Goal: Communication & Community: Participate in discussion

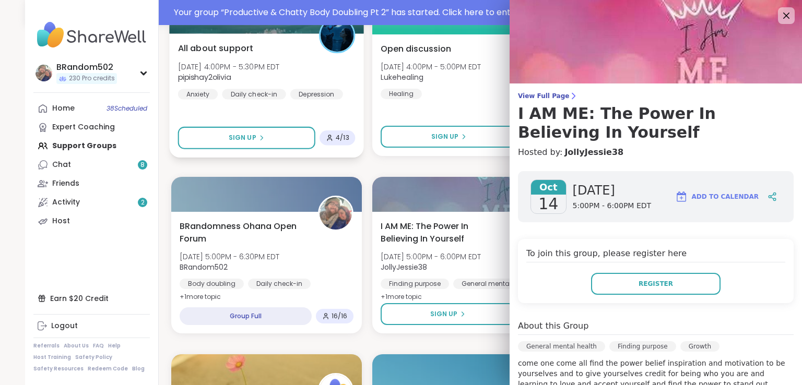
scroll to position [143, 0]
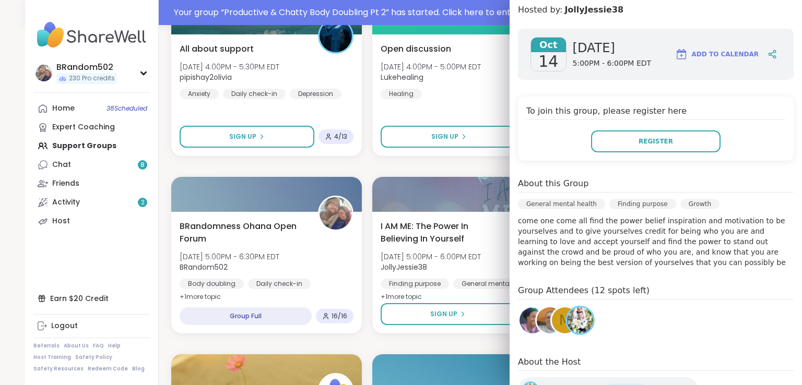
click at [149, 138] on nav "BRandom502 230 Pro credits Profile Membership Settings Help Home 38 Scheduled E…" at bounding box center [92, 192] width 134 height 385
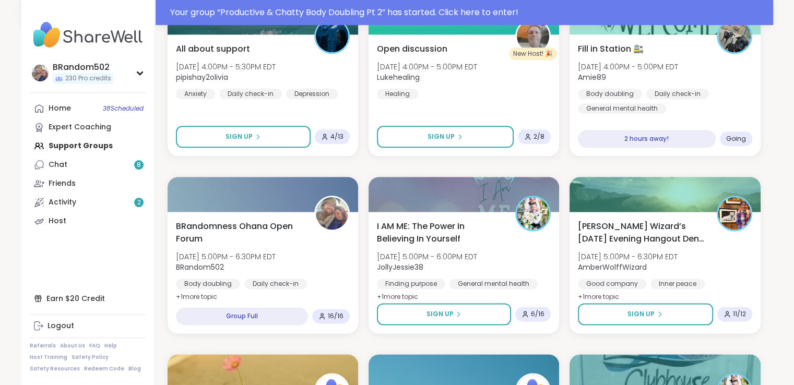
click at [149, 138] on nav "BRandom502 230 Pro credits Profile Membership Settings Help Home 38 Scheduled E…" at bounding box center [88, 192] width 134 height 385
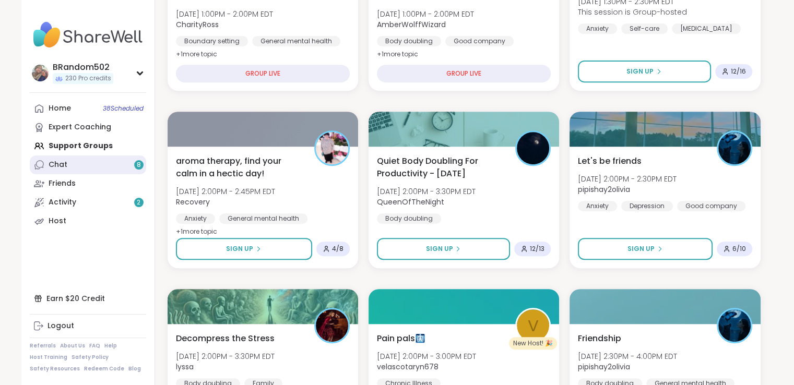
click at [100, 162] on link "Chat 8" at bounding box center [88, 165] width 116 height 19
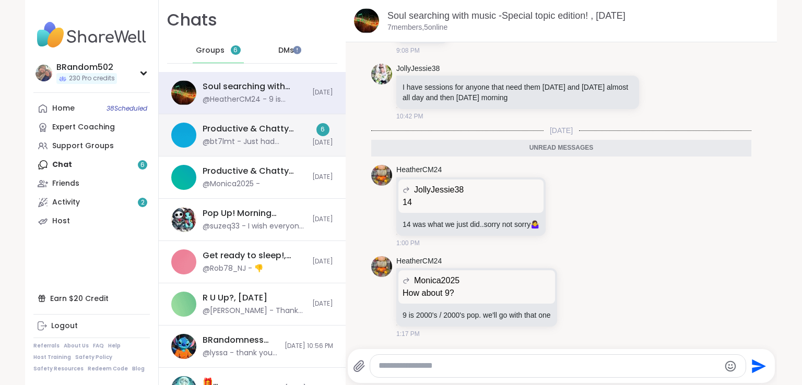
click at [248, 131] on div "Productive & Chatty Body Doubling Pt 2, [DATE]" at bounding box center [254, 128] width 103 height 11
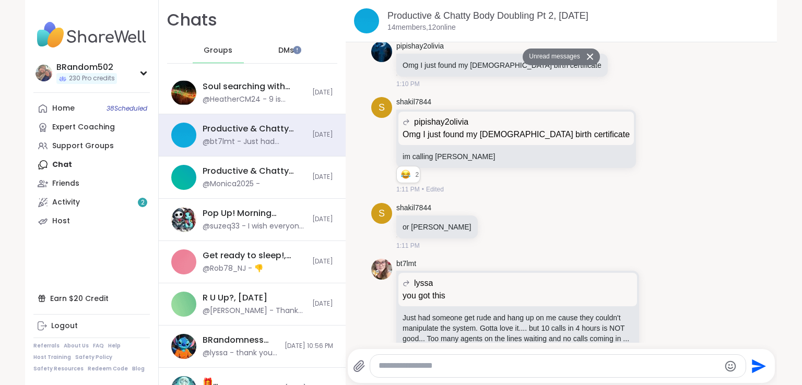
scroll to position [2746, 0]
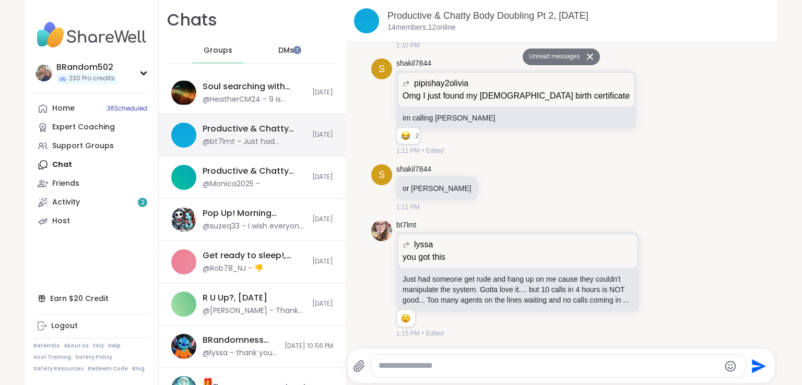
click at [206, 128] on div "Productive & Chatty Body Doubling Pt 2, [DATE]" at bounding box center [254, 128] width 103 height 11
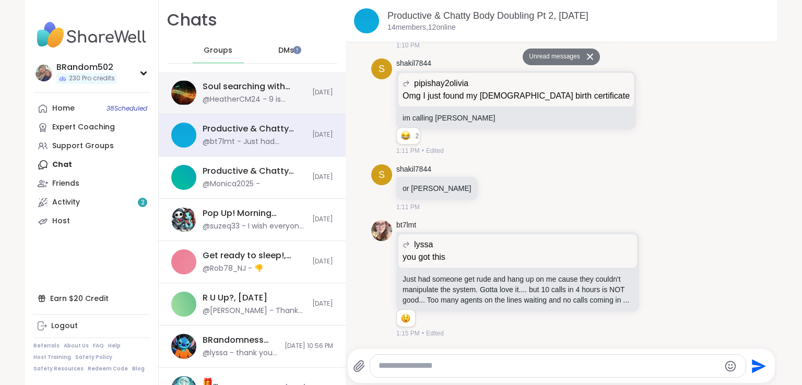
click at [213, 92] on div "Soul searching with music -Special topic edition! , [DATE] @HeatherCM24 - 9 is …" at bounding box center [254, 93] width 103 height 24
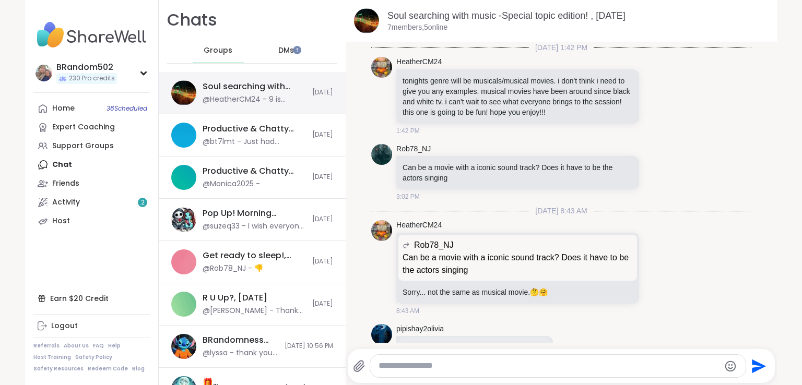
scroll to position [6656, 0]
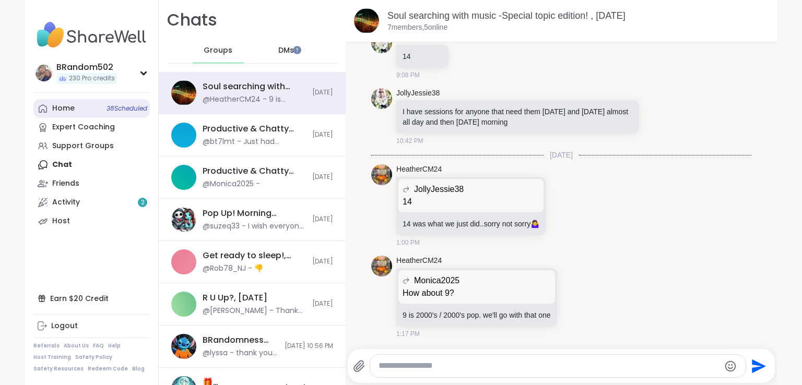
click at [107, 109] on span "38 Scheduled" at bounding box center [127, 108] width 41 height 8
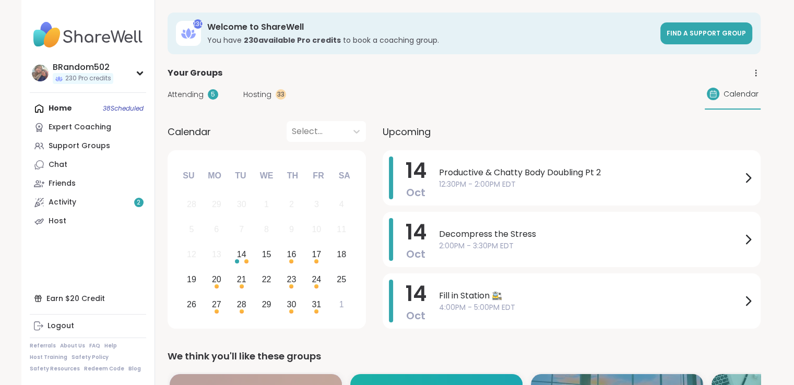
click at [261, 94] on span "Hosting" at bounding box center [257, 94] width 28 height 11
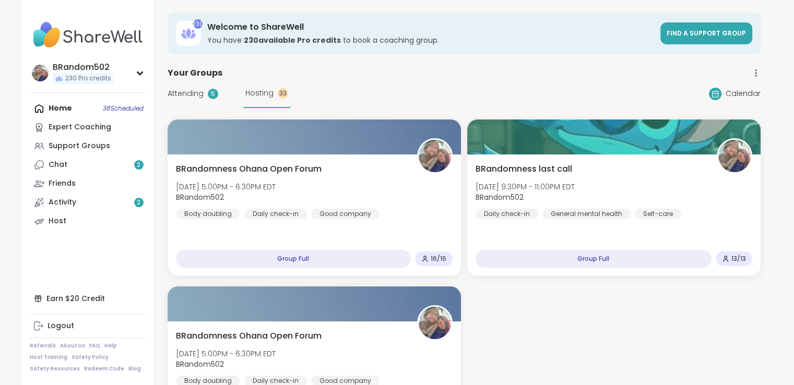
click at [192, 90] on span "Attending" at bounding box center [186, 93] width 36 height 11
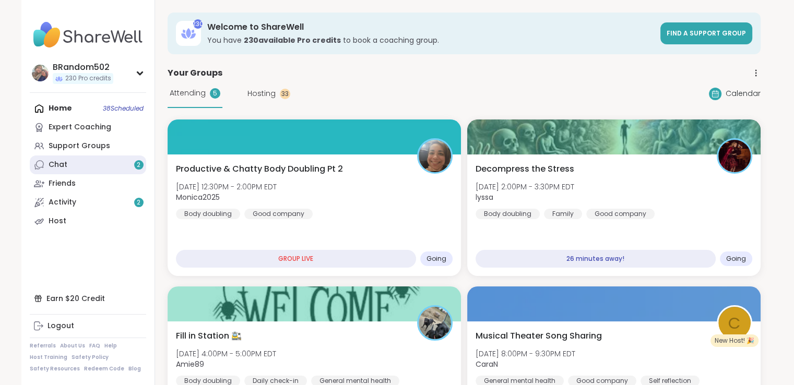
click at [81, 166] on link "Chat 2" at bounding box center [88, 165] width 116 height 19
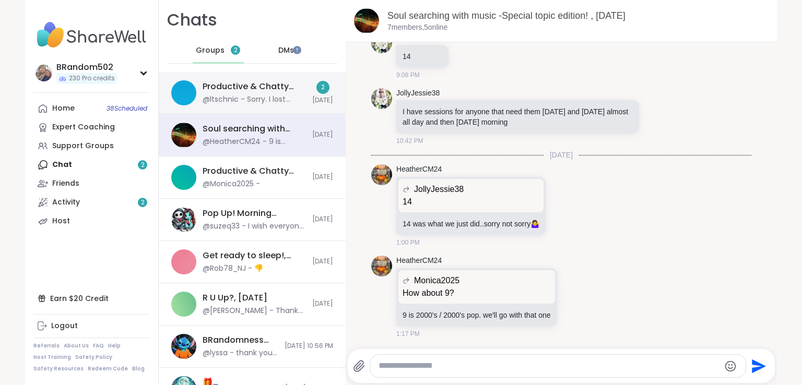
click at [255, 92] on div "Productive & Chatty Body Doubling Pt 2, [DATE] @ltschnic - Sorry. I lost servic…" at bounding box center [254, 93] width 103 height 24
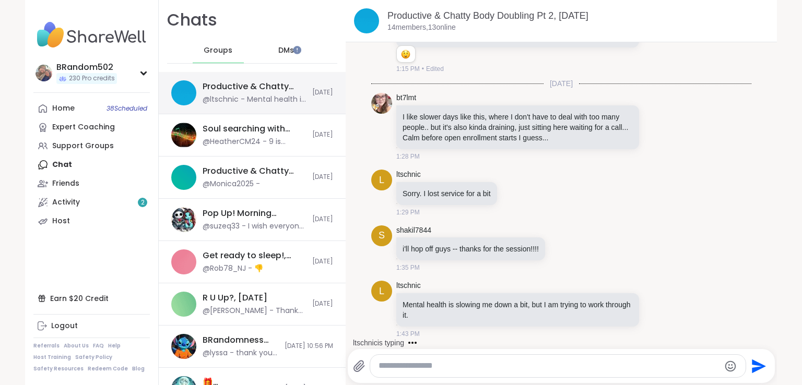
scroll to position [3030, 0]
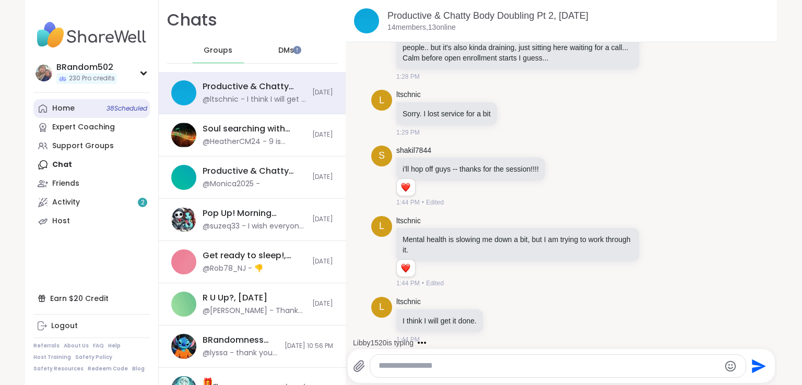
click at [77, 111] on link "Home 38 Scheduled" at bounding box center [91, 108] width 116 height 19
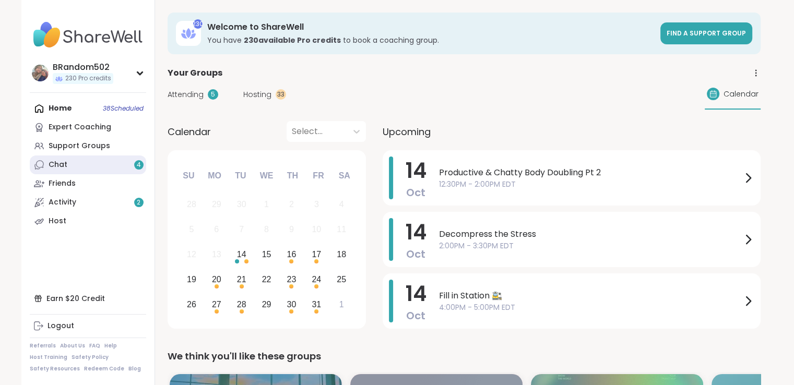
click at [118, 163] on link "Chat 4" at bounding box center [88, 165] width 116 height 19
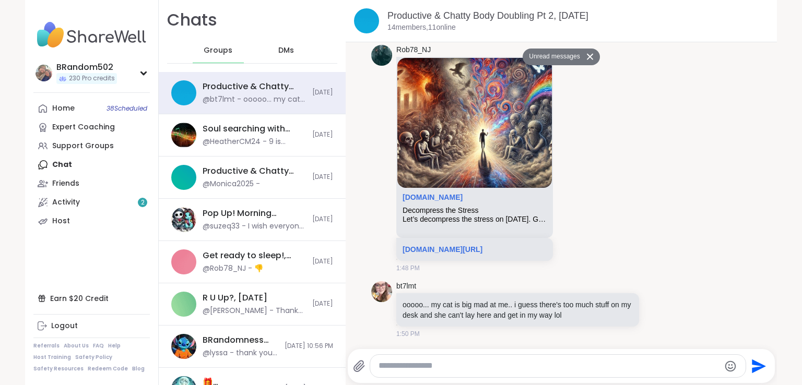
scroll to position [3675, 0]
click at [483, 245] on link "[DOMAIN_NAME][URL]" at bounding box center [443, 249] width 80 height 8
click at [92, 112] on link "Home 38 Scheduled" at bounding box center [91, 108] width 116 height 19
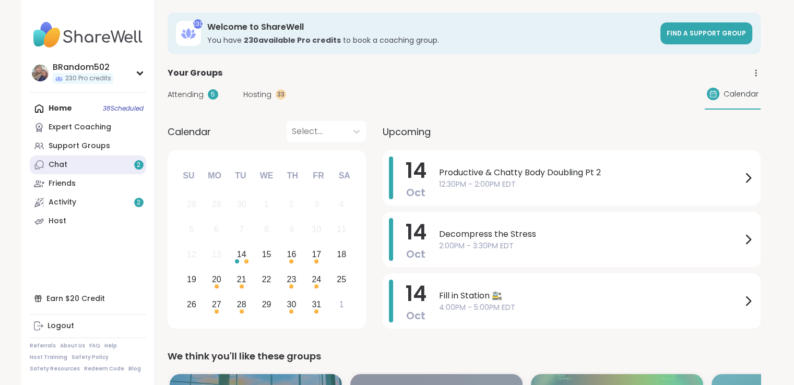
click at [113, 168] on link "Chat 2" at bounding box center [88, 165] width 116 height 19
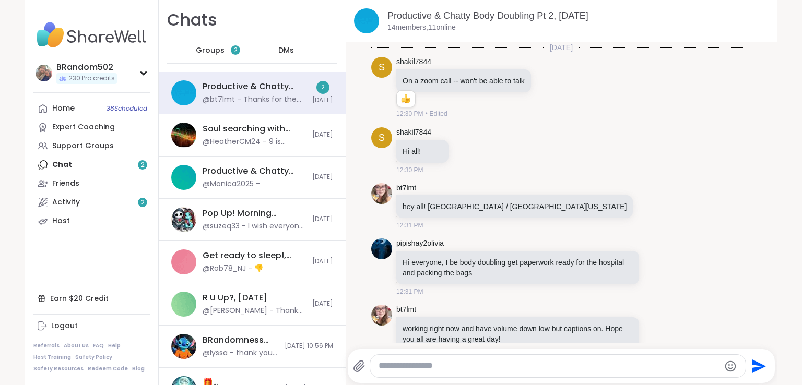
scroll to position [3827, 0]
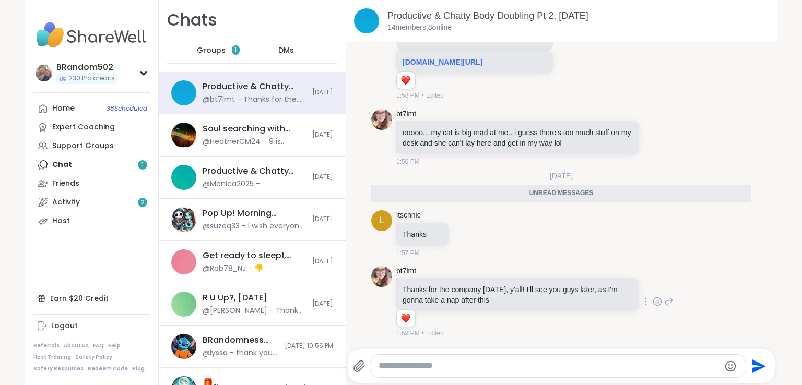
click at [653, 297] on icon at bounding box center [657, 302] width 9 height 10
click at [570, 287] on div "Select Reaction: Heart" at bounding box center [574, 284] width 9 height 9
click at [199, 47] on span "Groups" at bounding box center [211, 50] width 29 height 10
